Goal: Task Accomplishment & Management: Check status

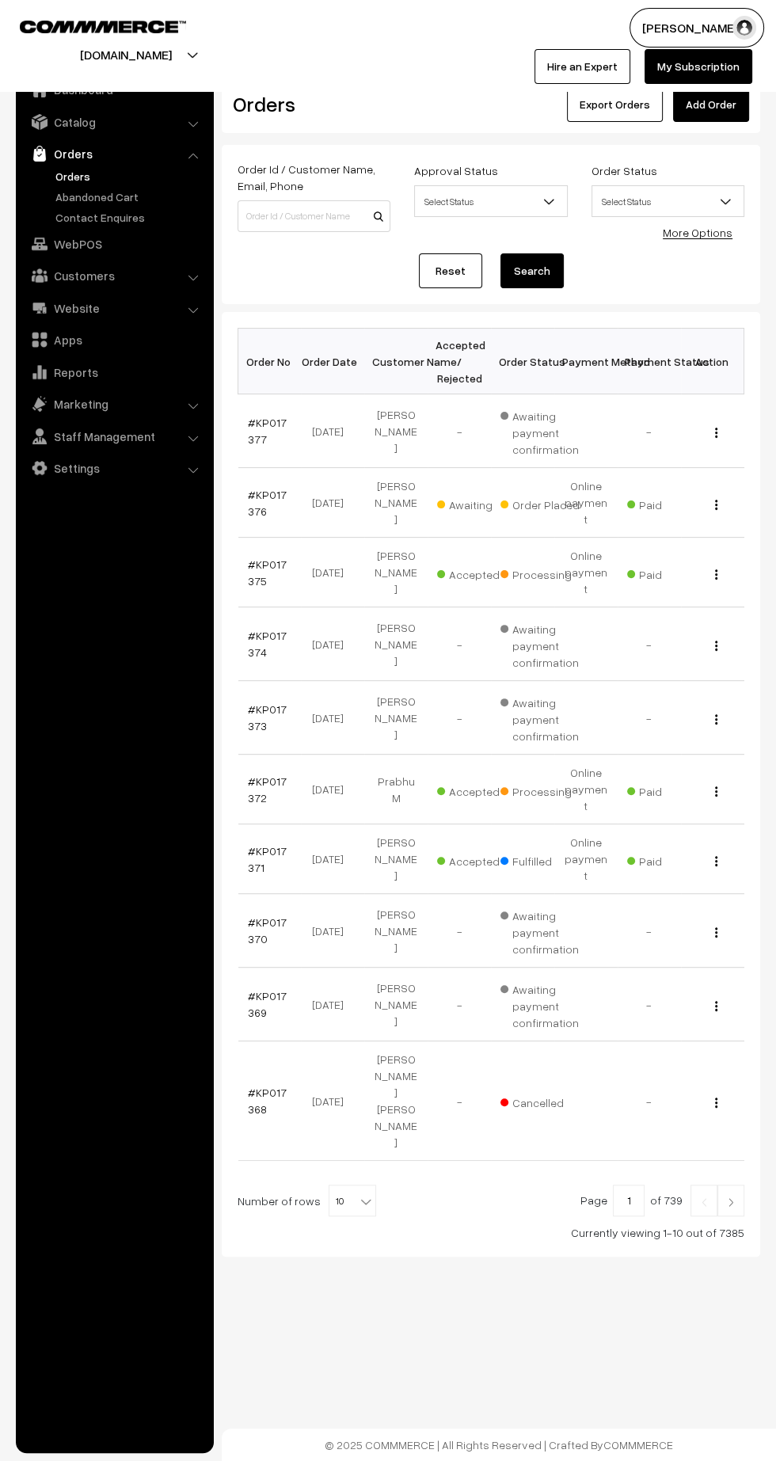
click at [253, 436] on link "#KP017377" at bounding box center [267, 431] width 39 height 30
click at [272, 774] on link "#KP017372" at bounding box center [267, 789] width 39 height 30
